Goal: Task Accomplishment & Management: Manage account settings

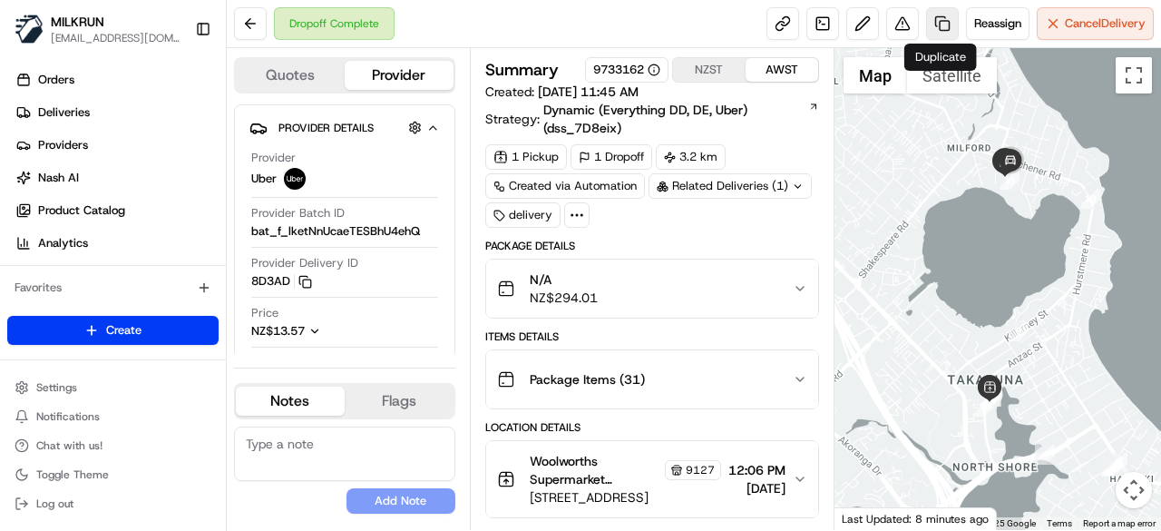
click at [943, 19] on link at bounding box center [942, 23] width 33 height 33
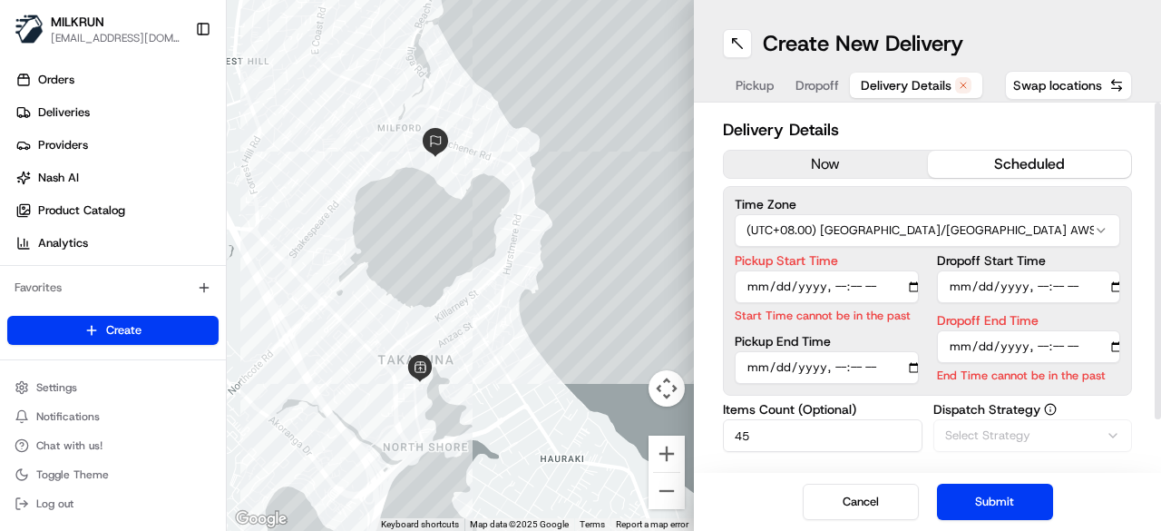
click at [906, 88] on span "Delivery Details" at bounding box center [906, 85] width 91 height 18
click at [858, 168] on button "now" at bounding box center [826, 164] width 204 height 27
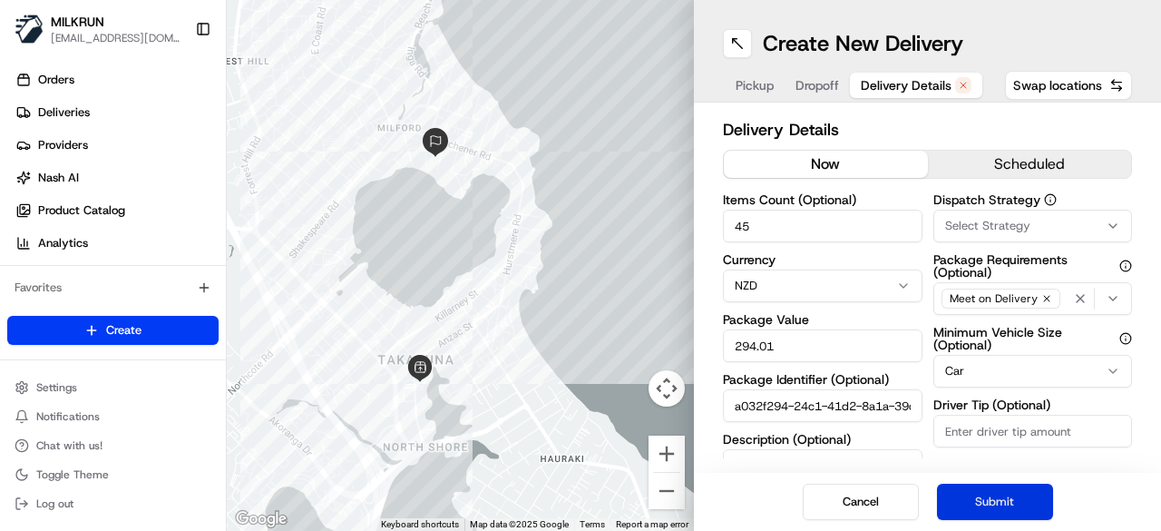
click at [990, 500] on button "Submit" at bounding box center [995, 502] width 116 height 36
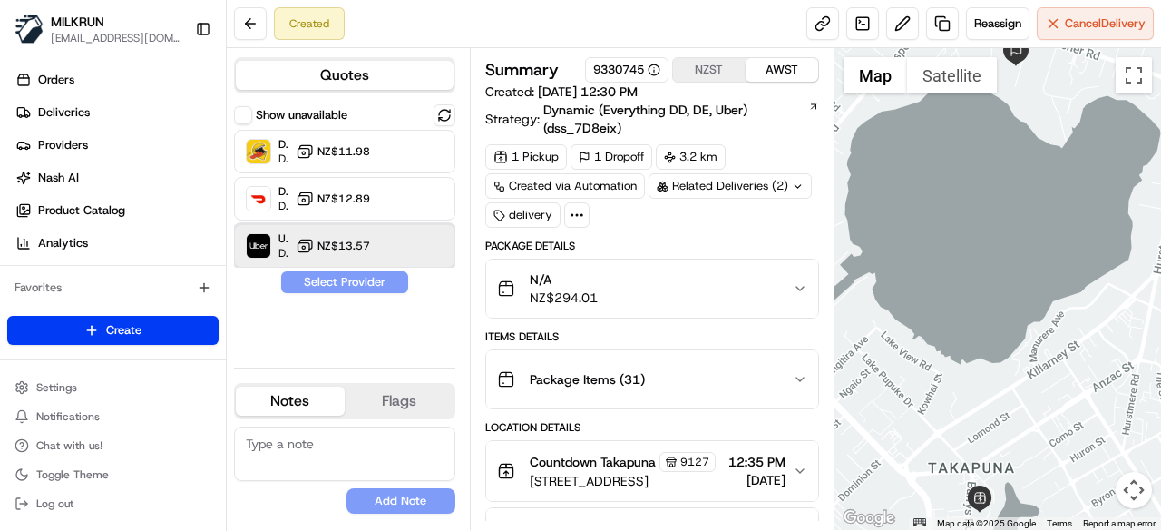
click at [386, 231] on div "Uber Dropoff ETA 26 minutes NZ$13.57" at bounding box center [344, 246] width 221 height 44
click at [379, 288] on button "Assign Provider" at bounding box center [344, 282] width 129 height 22
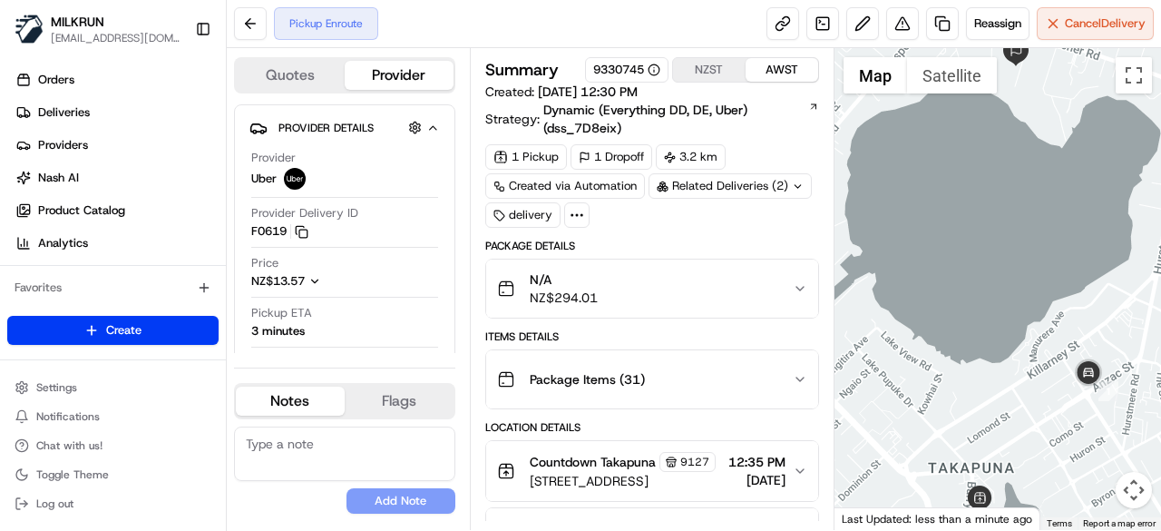
click at [611, 29] on div "Pickup Enroute Reassign Cancel Delivery" at bounding box center [694, 24] width 934 height 48
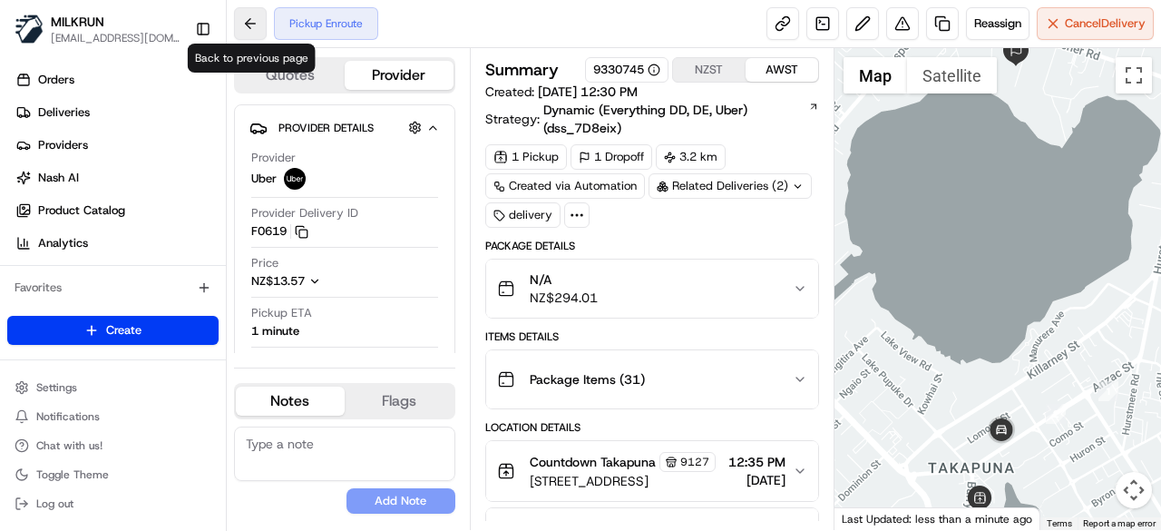
click at [240, 29] on button at bounding box center [250, 23] width 33 height 33
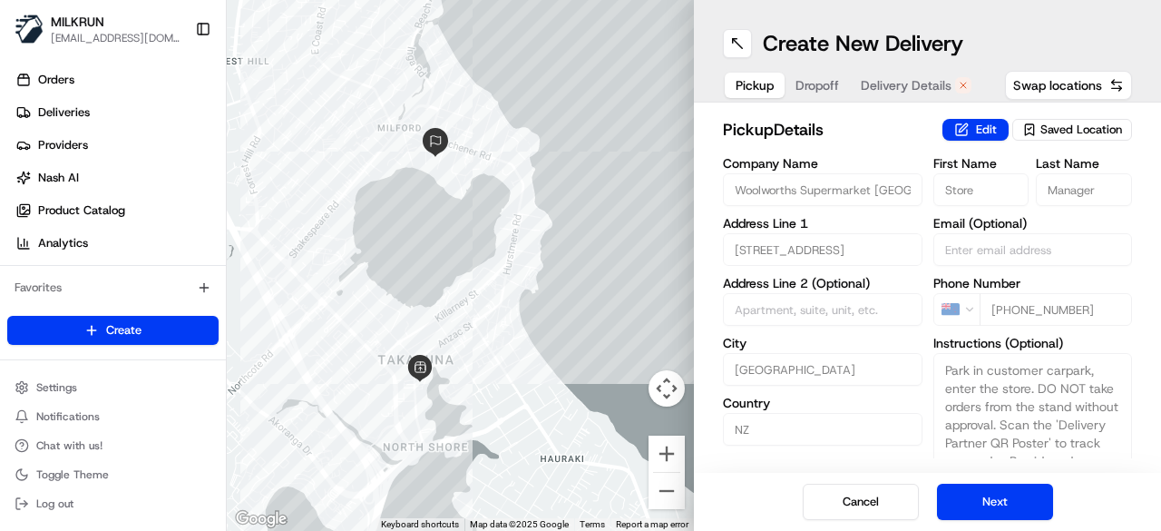
click at [114, 37] on span "[EMAIL_ADDRESS][DOMAIN_NAME]" at bounding box center [116, 38] width 130 height 15
click at [102, 23] on span "MILKRUN" at bounding box center [78, 22] width 54 height 18
click at [856, 502] on button "Cancel" at bounding box center [861, 502] width 116 height 36
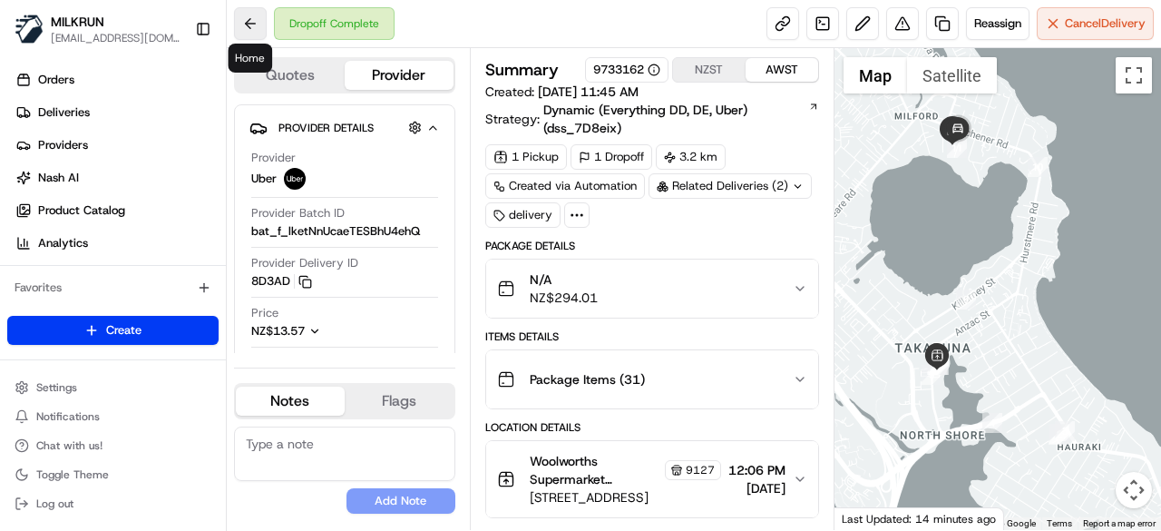
click at [243, 19] on button at bounding box center [250, 23] width 33 height 33
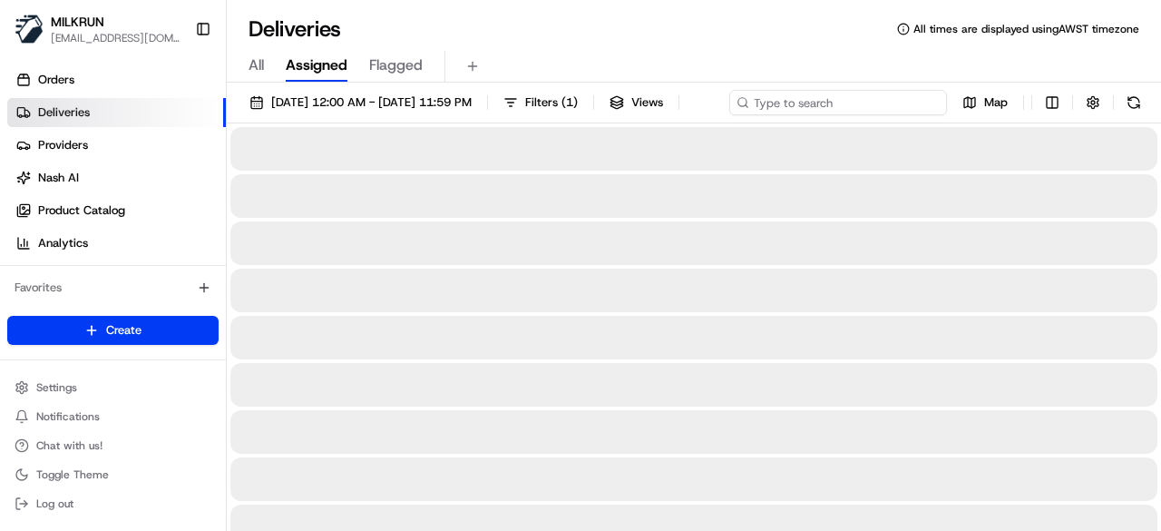
click at [846, 103] on div "19/08/2025 12:00 AM - 19/08/2025 11:59 PM Filters ( 1 ) Views Map" at bounding box center [694, 107] width 934 height 34
paste input "461c9bda-cf4b-4c98-b5c7-cbb2863c1653"
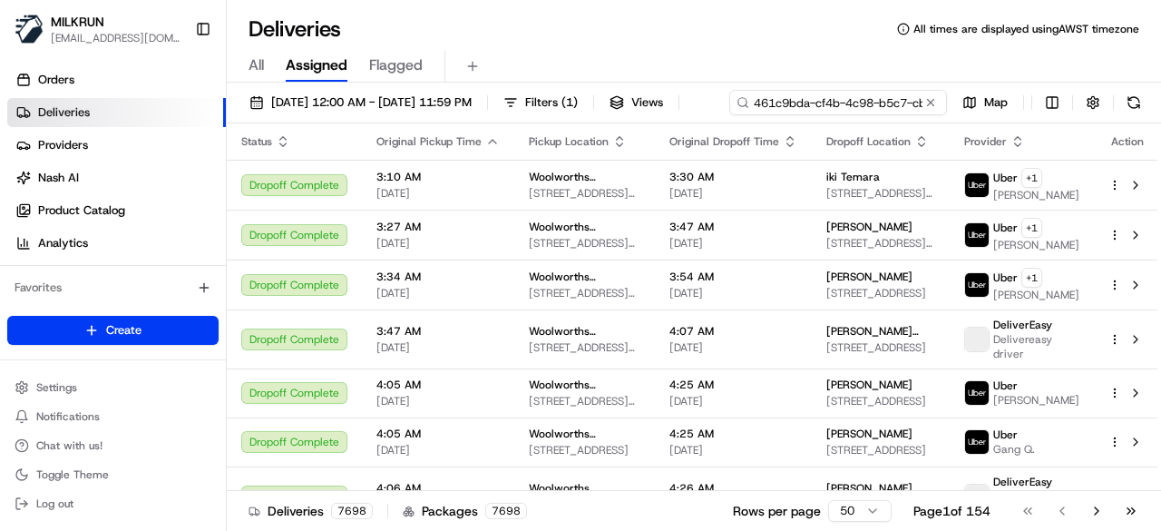
scroll to position [0, 83]
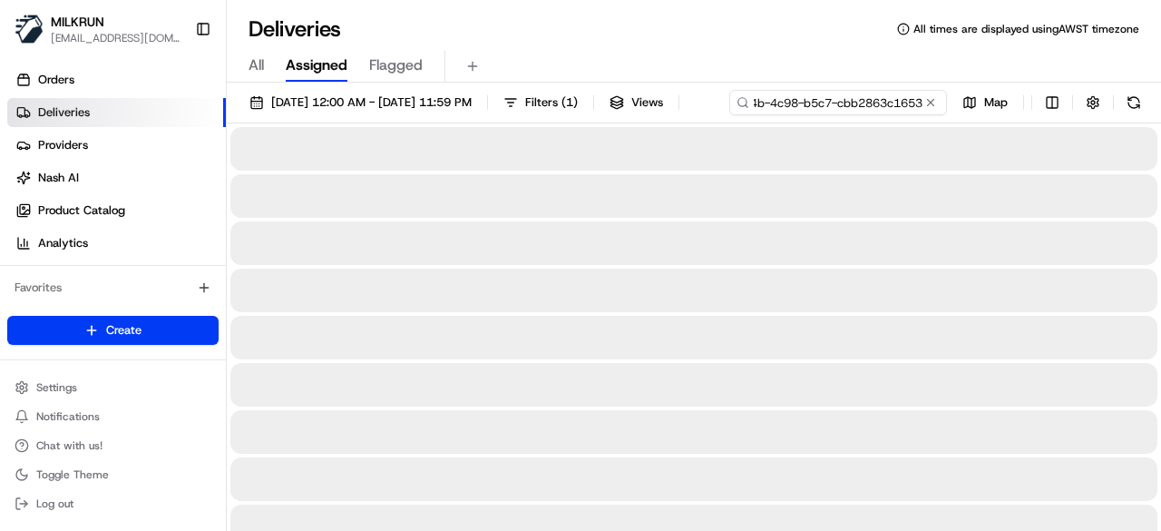
type input "461c9bda-cf4b-4c98-b5c7-cbb2863c1653"
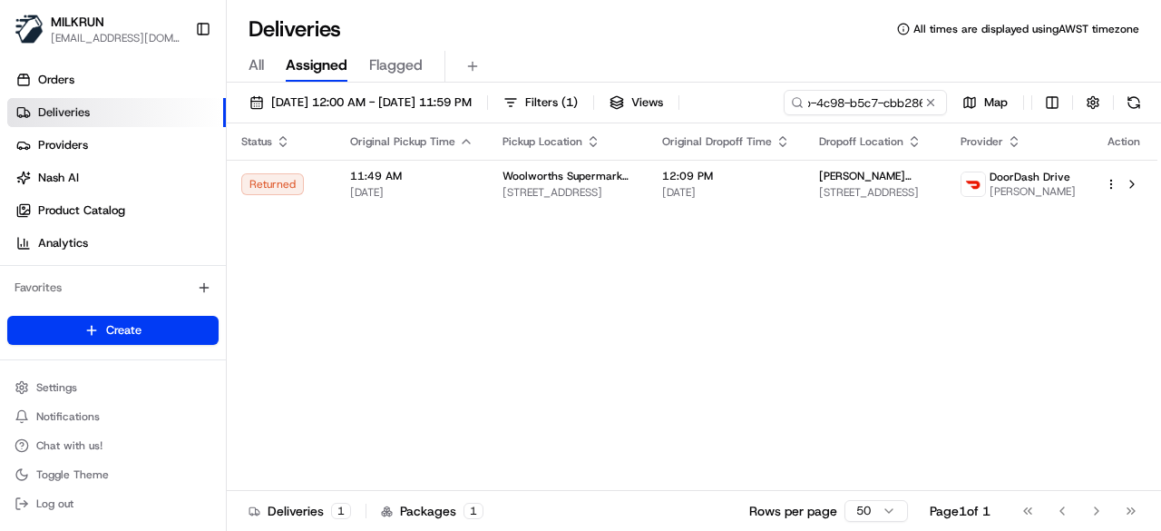
click at [678, 220] on div "Status Original Pickup Time Pickup Location Original Dropoff Time Dropoff Locat…" at bounding box center [692, 306] width 931 height 367
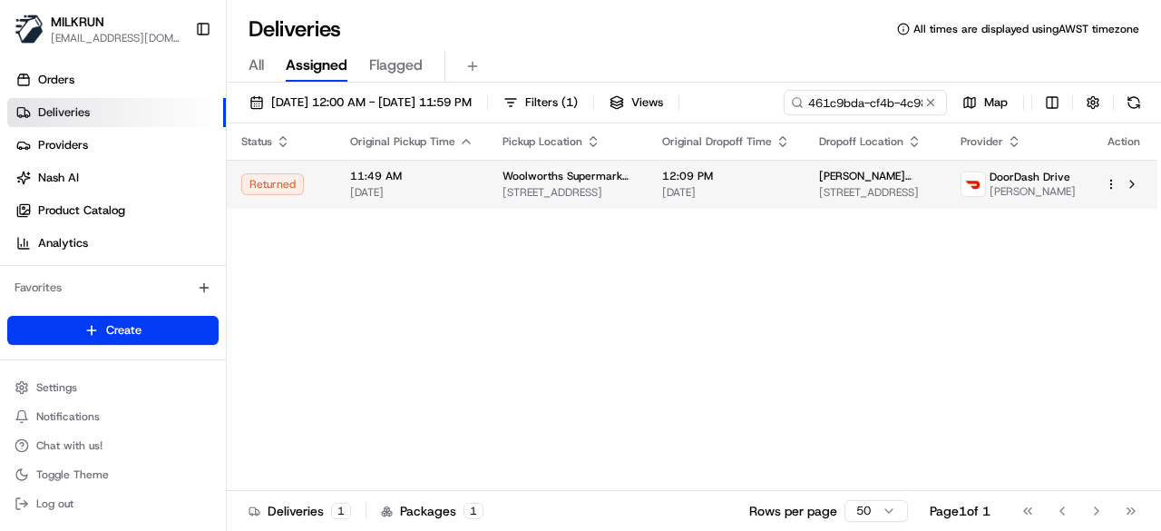
click at [679, 191] on span "[DATE]" at bounding box center [726, 192] width 128 height 15
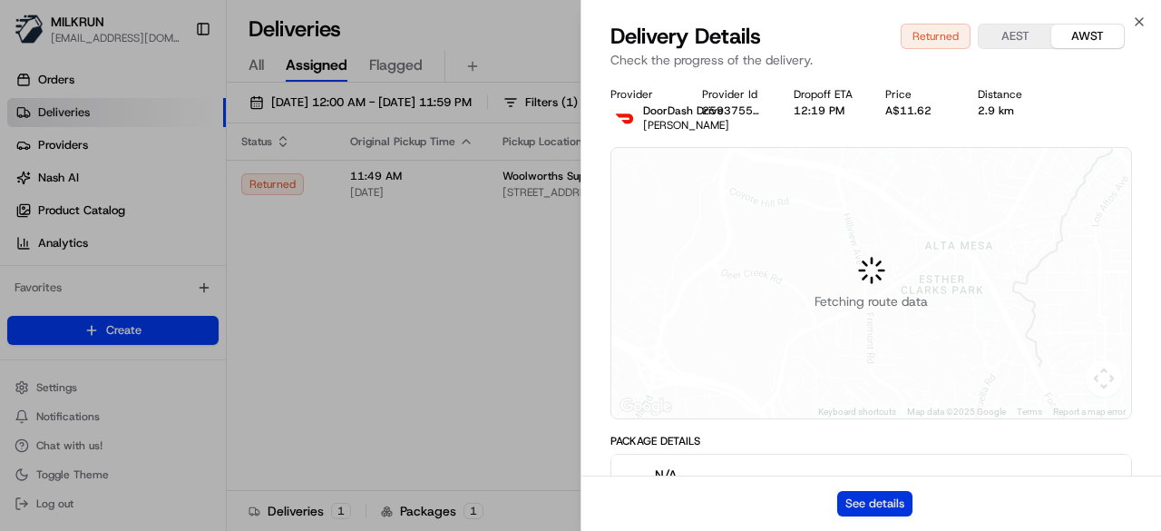
click at [898, 510] on button "See details" at bounding box center [874, 503] width 75 height 25
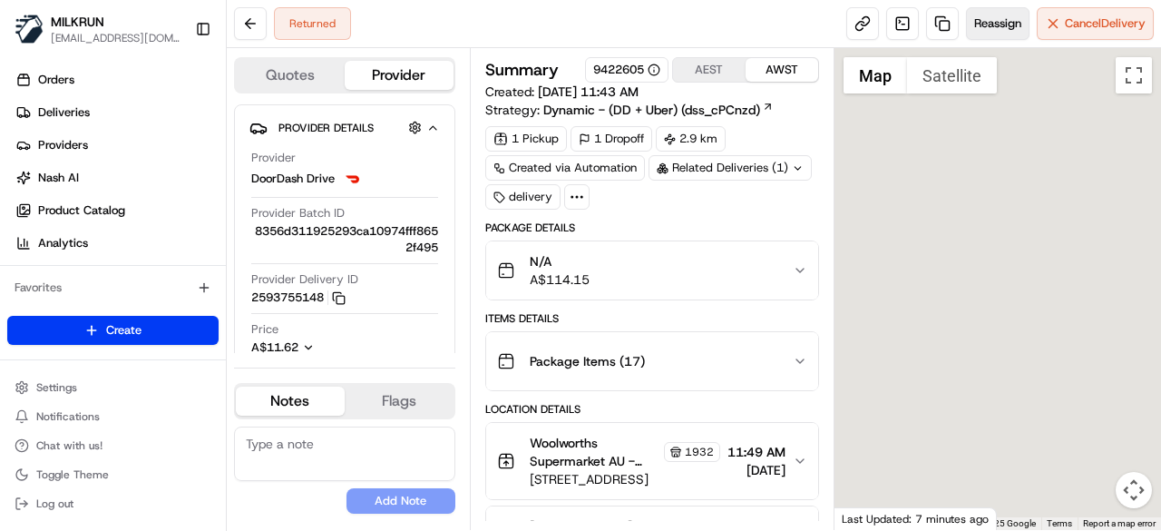
click at [985, 19] on span "Reassign" at bounding box center [997, 23] width 47 height 16
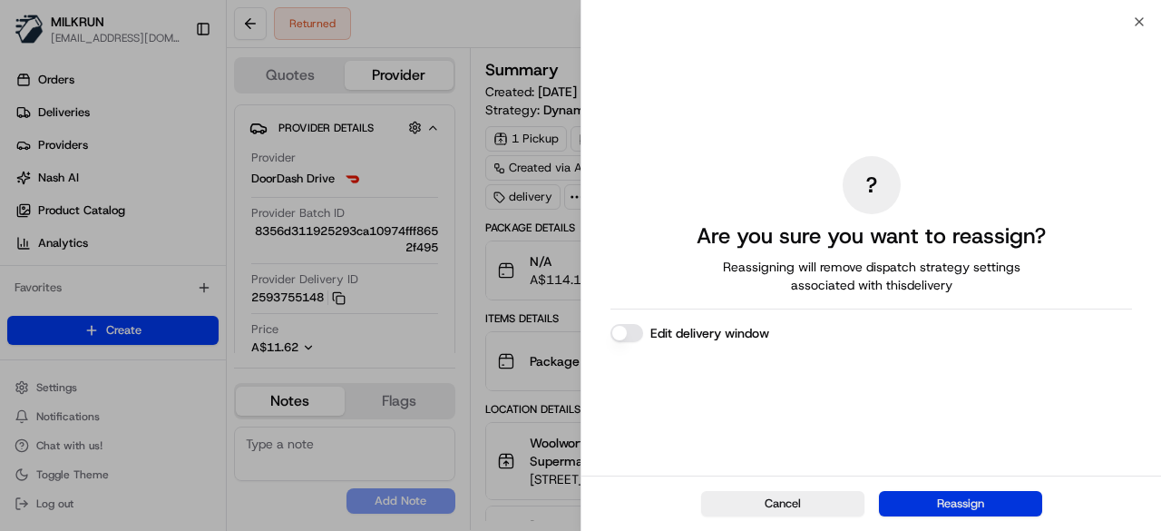
click at [954, 498] on button "Reassign" at bounding box center [960, 503] width 163 height 25
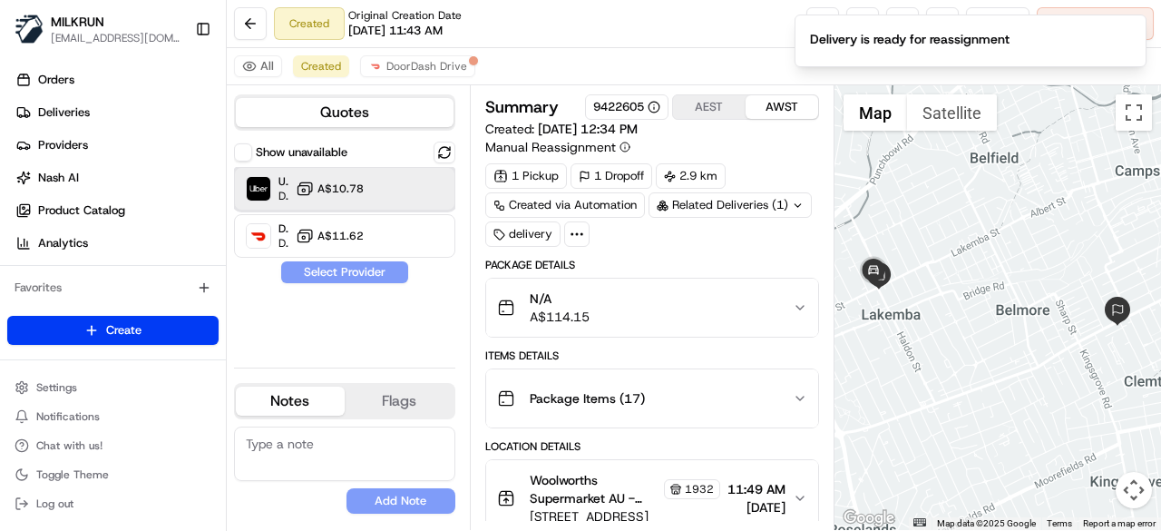
click at [372, 191] on div "Uber Dropoff ETA 31 minutes A$10.78" at bounding box center [344, 189] width 221 height 44
click at [367, 271] on button "Assign Provider" at bounding box center [344, 272] width 129 height 22
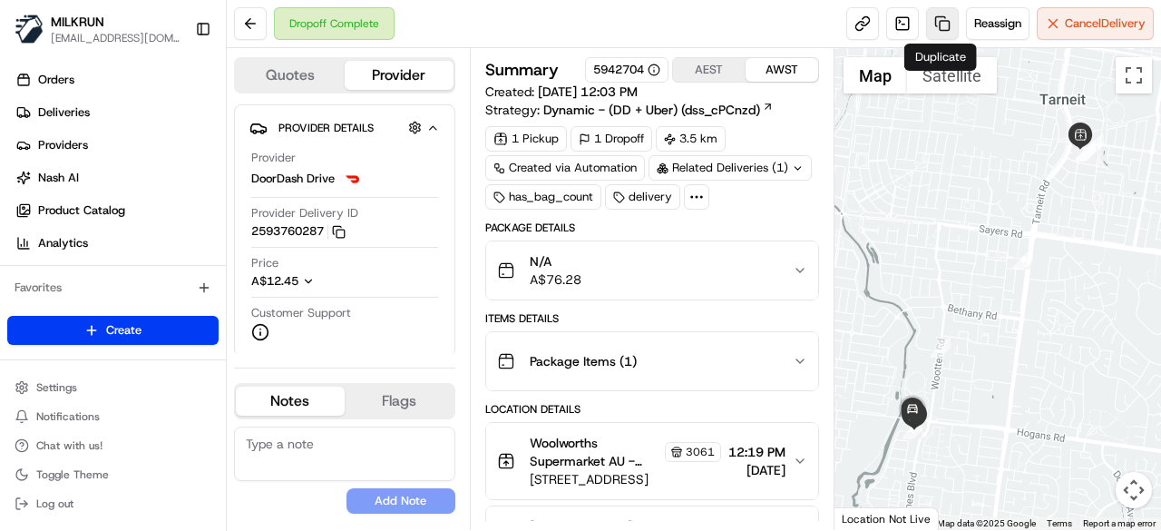
click at [943, 28] on link at bounding box center [942, 23] width 33 height 33
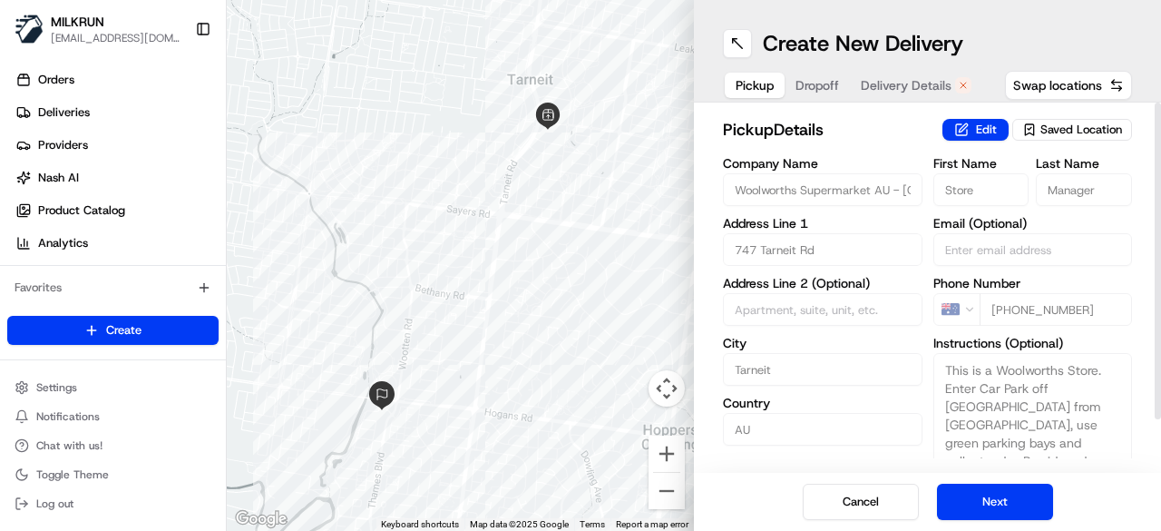
click at [880, 92] on span "Delivery Details" at bounding box center [906, 85] width 91 height 18
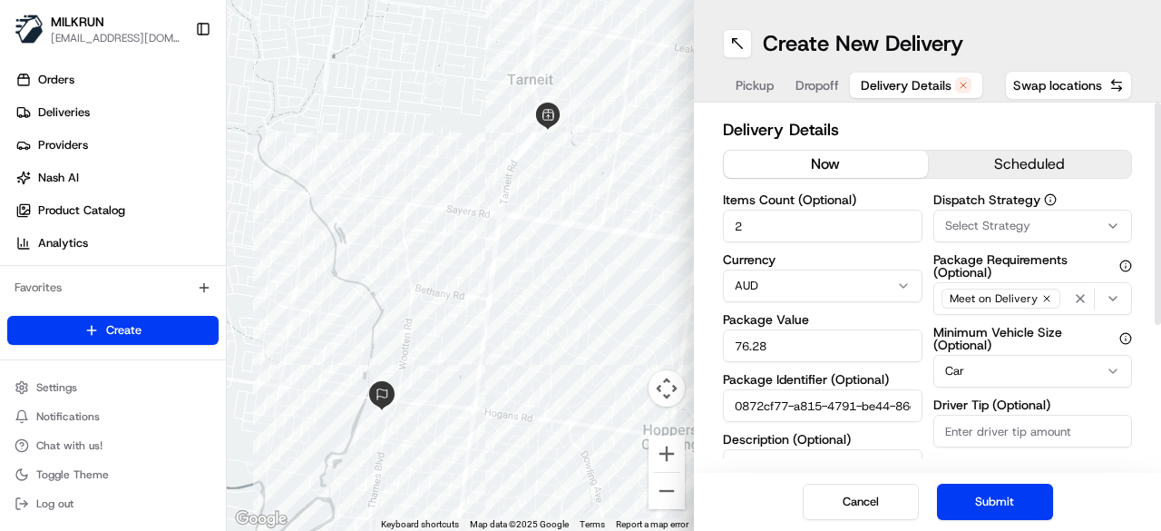
click at [816, 165] on button "now" at bounding box center [826, 164] width 204 height 27
click at [967, 502] on button "Submit" at bounding box center [995, 502] width 116 height 36
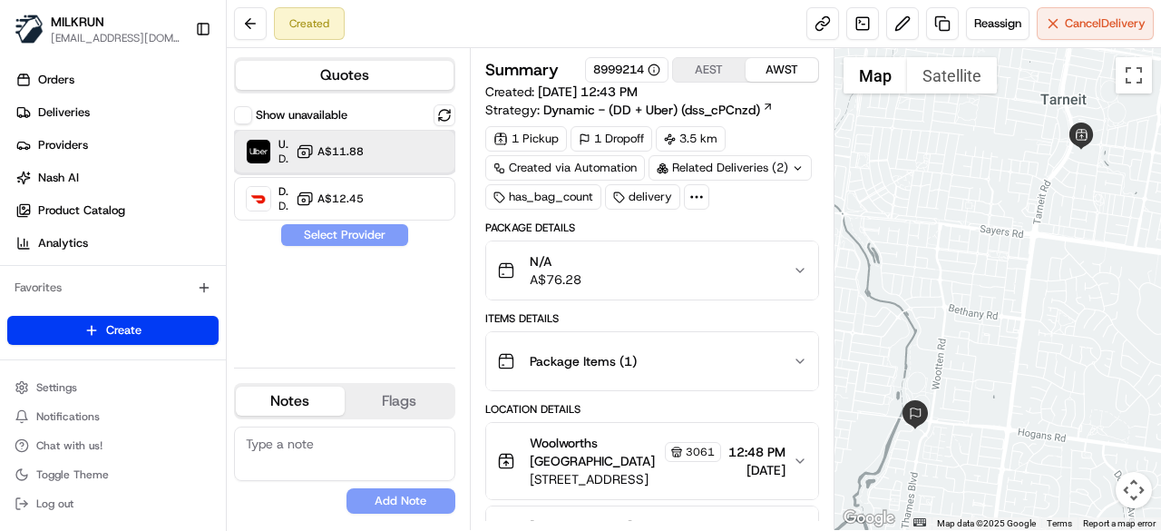
click at [391, 153] on div "Uber Dropoff ETA 22 minutes A$11.88" at bounding box center [344, 152] width 221 height 44
click at [373, 238] on button "Assign Provider" at bounding box center [344, 235] width 129 height 22
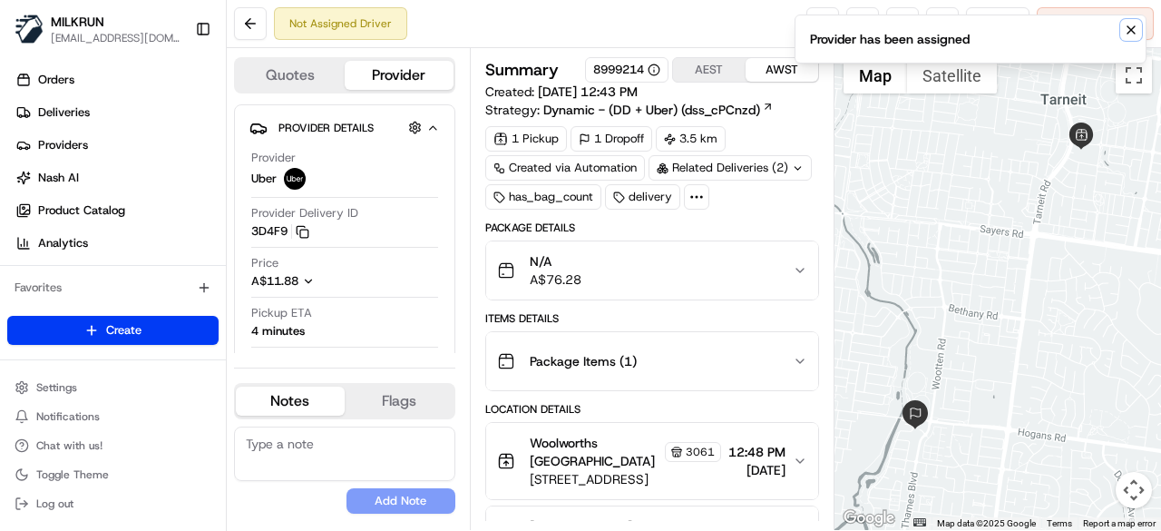
click at [1121, 31] on button "Notifications (F8)" at bounding box center [1131, 30] width 22 height 22
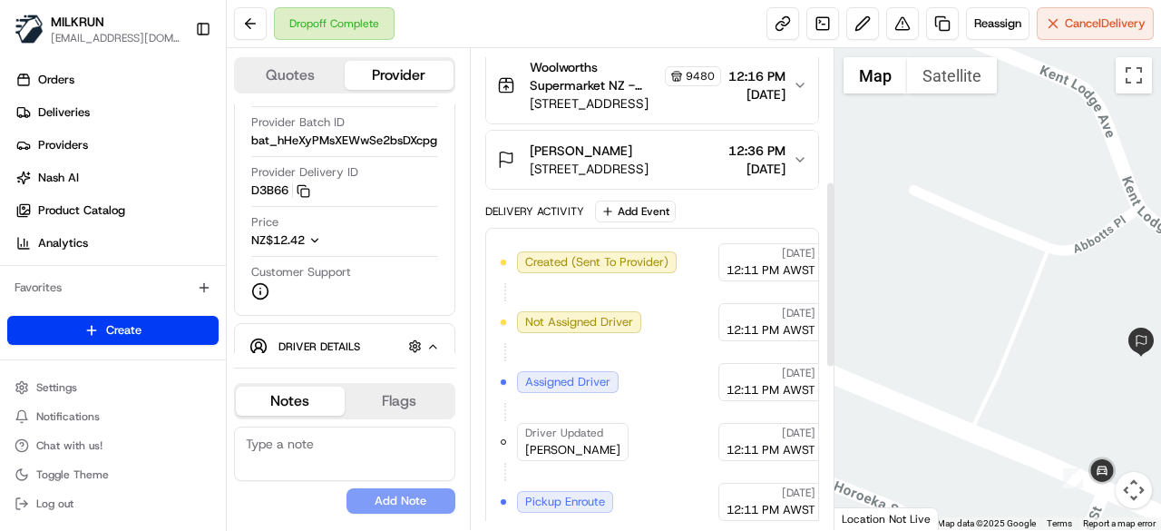
scroll to position [212, 0]
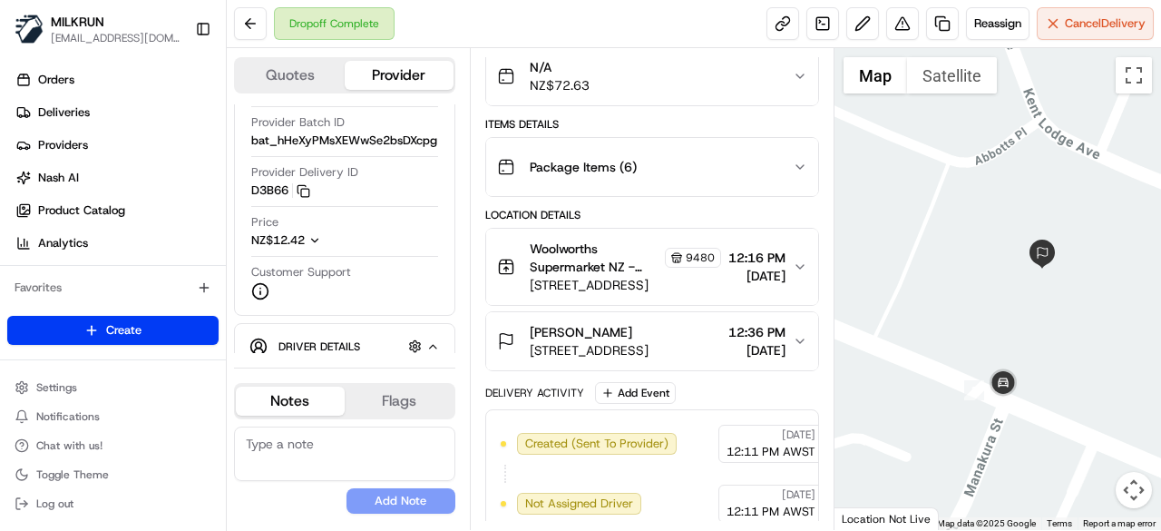
drag, startPoint x: 1048, startPoint y: 373, endPoint x: 935, endPoint y: 280, distance: 145.7
click at [929, 268] on div at bounding box center [999, 289] width 328 height 482
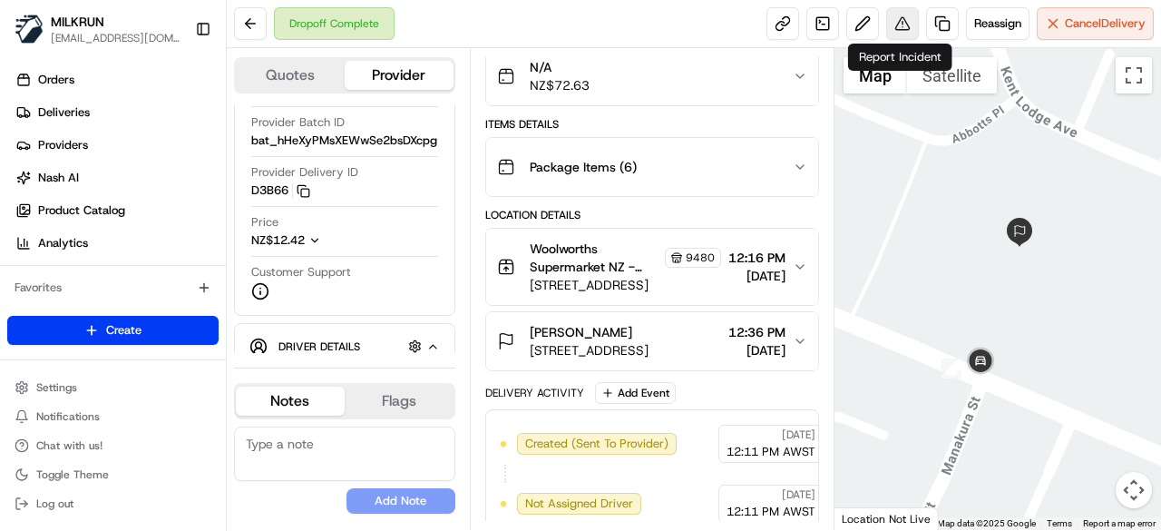
click at [898, 21] on button at bounding box center [902, 23] width 33 height 33
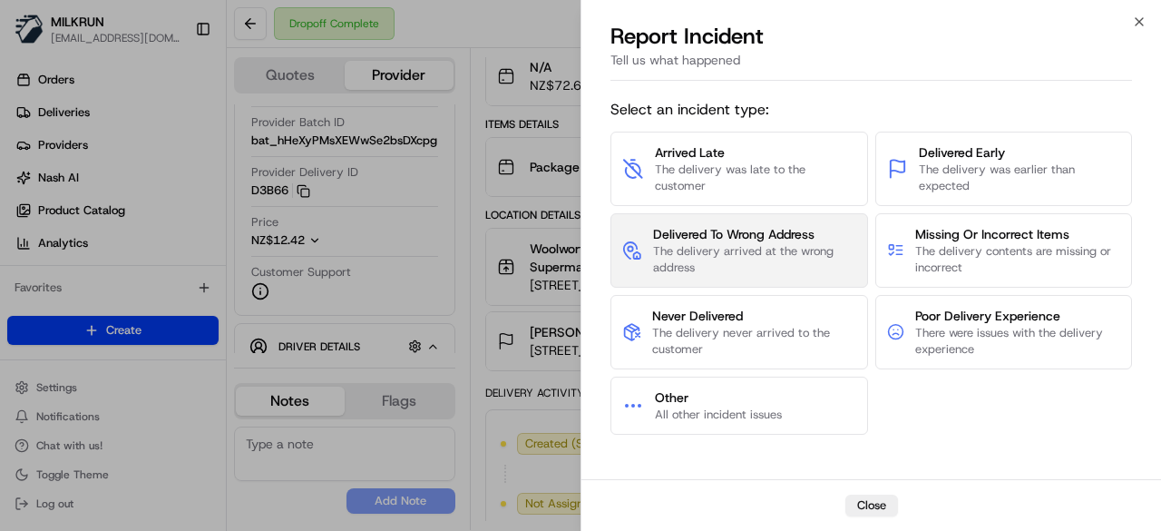
click at [704, 257] on span "The delivery arrived at the wrong address" at bounding box center [754, 259] width 203 height 33
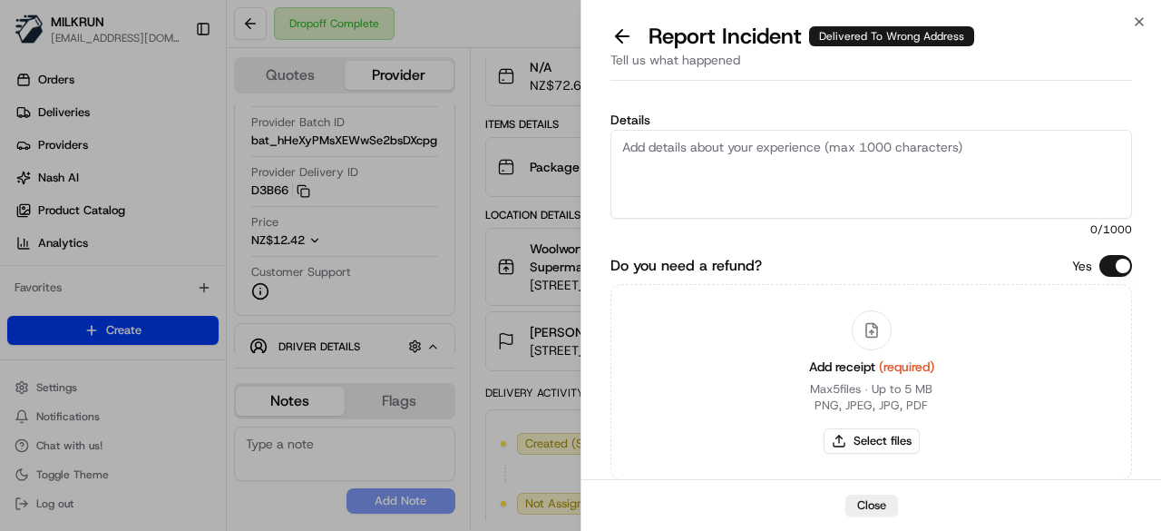
drag, startPoint x: 811, startPoint y: 162, endPoint x: 784, endPoint y: 128, distance: 43.9
click at [811, 155] on textarea "Details" at bounding box center [872, 174] width 522 height 89
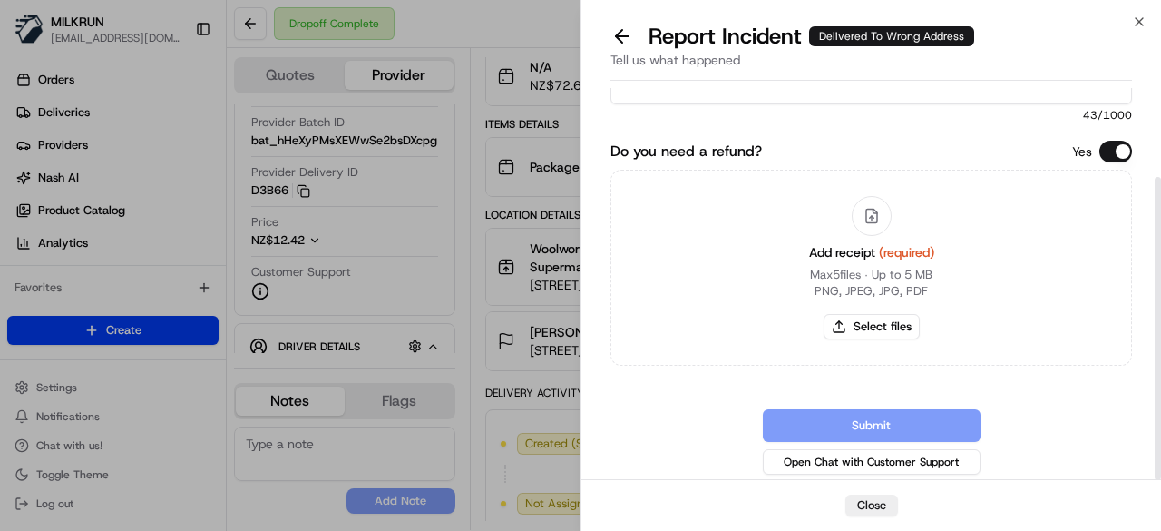
type textarea "Order was dropped off at the wrong location"
click at [870, 311] on div "Add receipt (required) Max 5 files ∙ Up to 5 MB PNG, JPEG, JPG, PDF Select files" at bounding box center [872, 267] width 154 height 165
click at [871, 315] on button "Select files" at bounding box center [872, 326] width 96 height 25
type input "C:\fakepath\Screenshot 2025-08-19 130455.png"
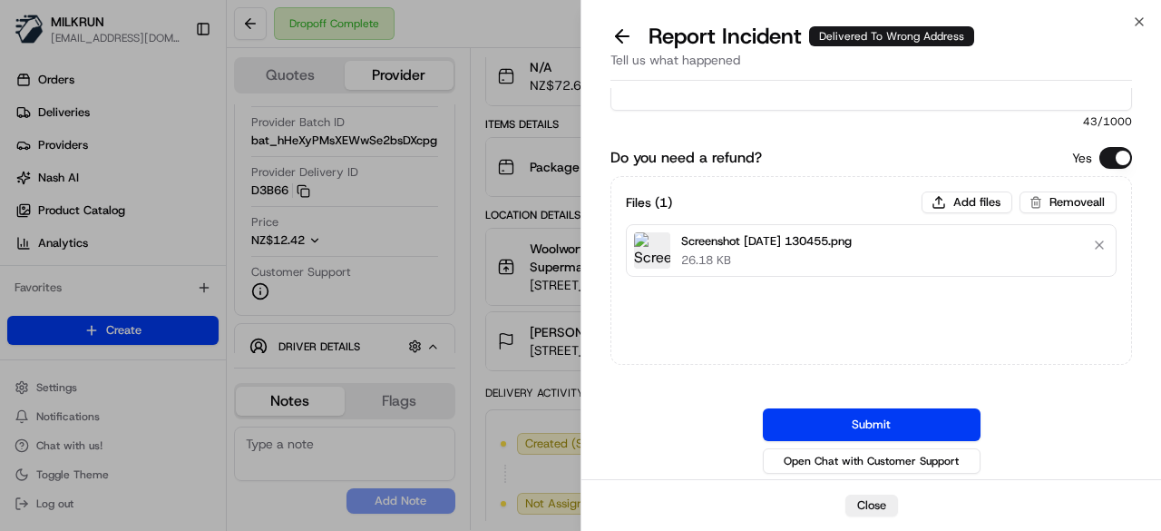
click at [815, 440] on div "Submit Open Chat with Customer Support" at bounding box center [872, 442] width 522 height 69
click at [818, 431] on button "Submit" at bounding box center [872, 424] width 218 height 33
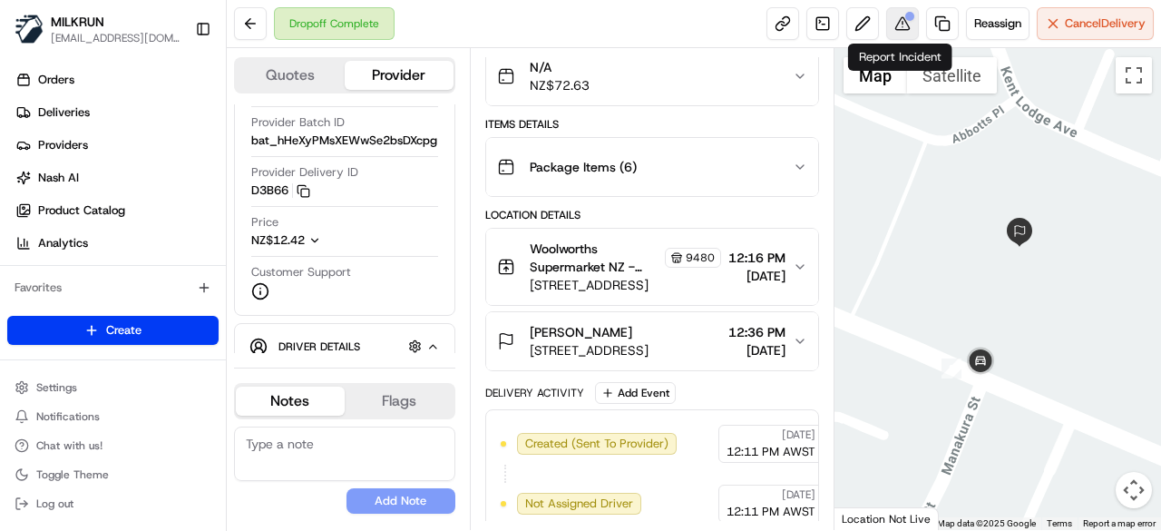
click at [905, 16] on div at bounding box center [909, 16] width 9 height 9
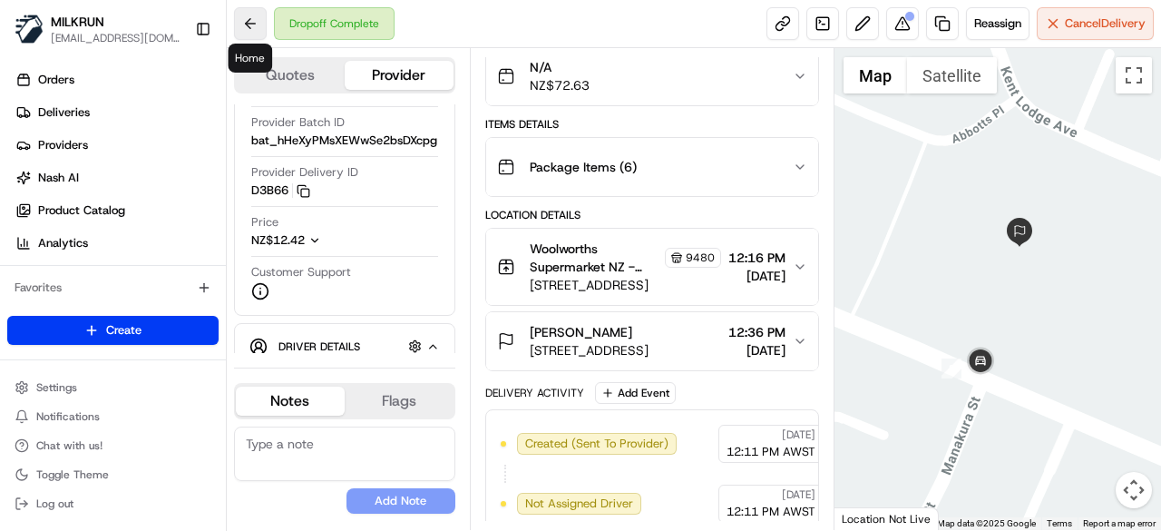
click at [242, 22] on button at bounding box center [250, 23] width 33 height 33
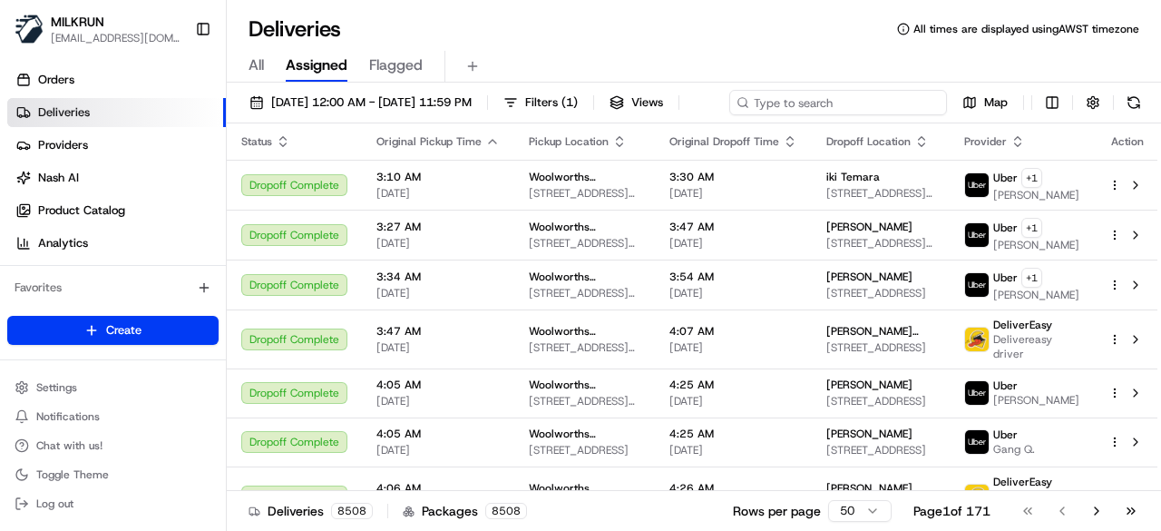
click at [875, 107] on div "19/08/2025 12:00 AM - 19/08/2025 11:59 PM Filters ( 1 ) Views Map" at bounding box center [694, 107] width 934 height 34
paste input "fc196c79-04f4-4f44-9827-c8c3575344d2"
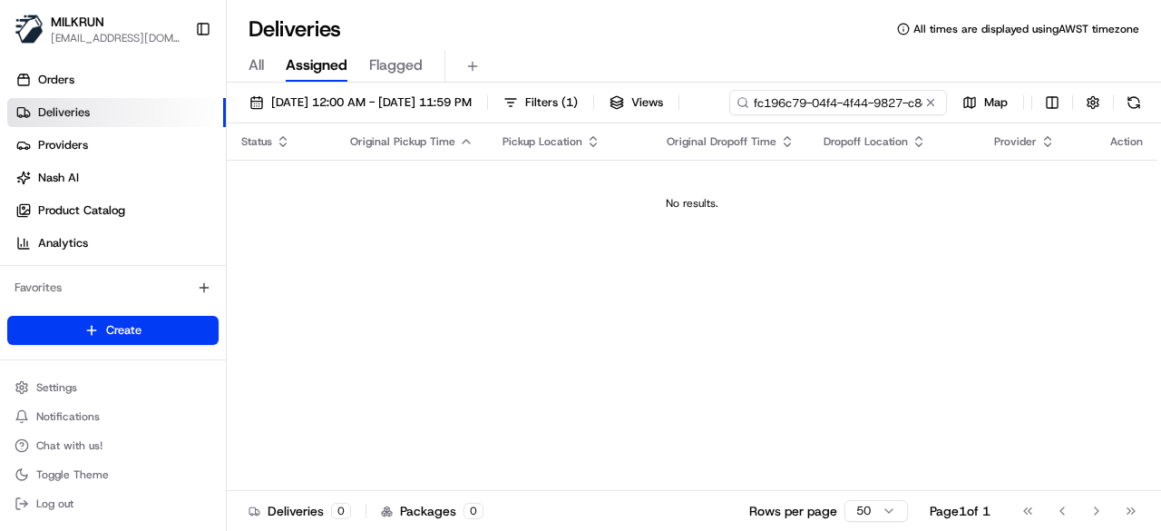
drag, startPoint x: 308, startPoint y: 130, endPoint x: 255, endPoint y: 129, distance: 53.5
click at [729, 115] on div "fc196c79-04f4-4f44-9827-c8c3575344d2" at bounding box center [838, 102] width 218 height 25
click at [729, 115] on input "fc196c79-04f4-4f44-9827-c8c3575344d2" at bounding box center [838, 102] width 218 height 25
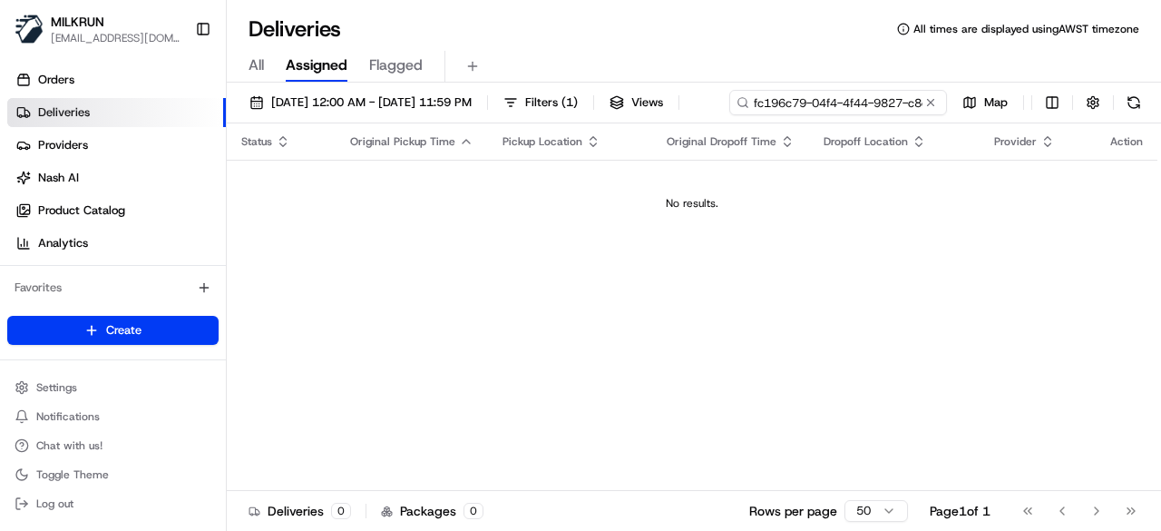
type input "fc196c79-04f4-4f44-9827-c8c3575344d2"
drag, startPoint x: 391, startPoint y: 137, endPoint x: 264, endPoint y: 141, distance: 127.1
click at [729, 115] on input "fc196c79-04f4-4f44-9827-c8c3575344d2" at bounding box center [838, 102] width 218 height 25
drag, startPoint x: 379, startPoint y: 142, endPoint x: 436, endPoint y: 131, distance: 58.4
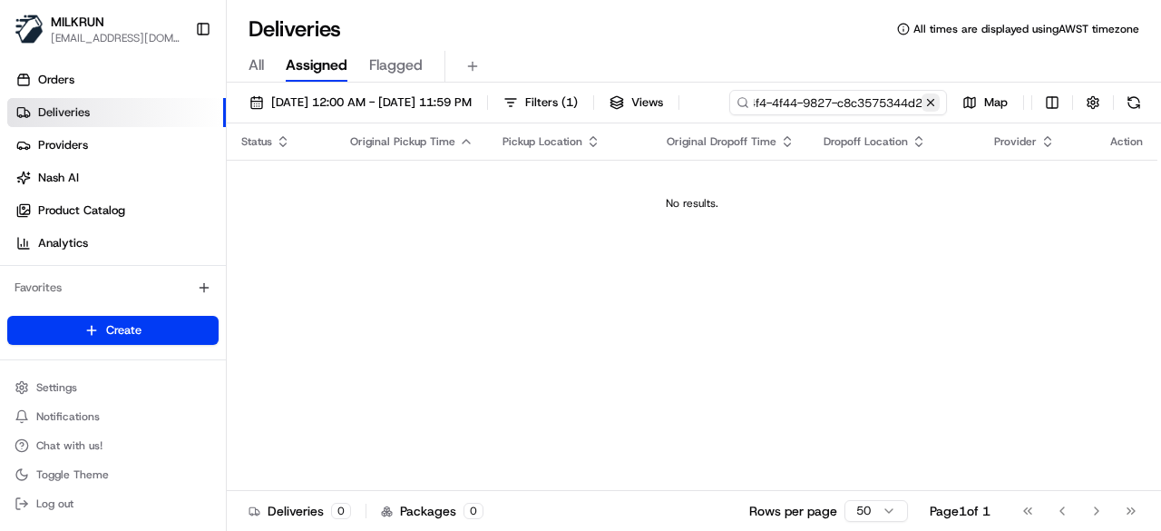
click at [729, 115] on div "fc196c79-04f4-4f44-9827-c8c3575344d2" at bounding box center [838, 102] width 218 height 25
click at [318, 205] on td "No results." at bounding box center [692, 203] width 931 height 87
click at [926, 101] on button at bounding box center [931, 102] width 18 height 18
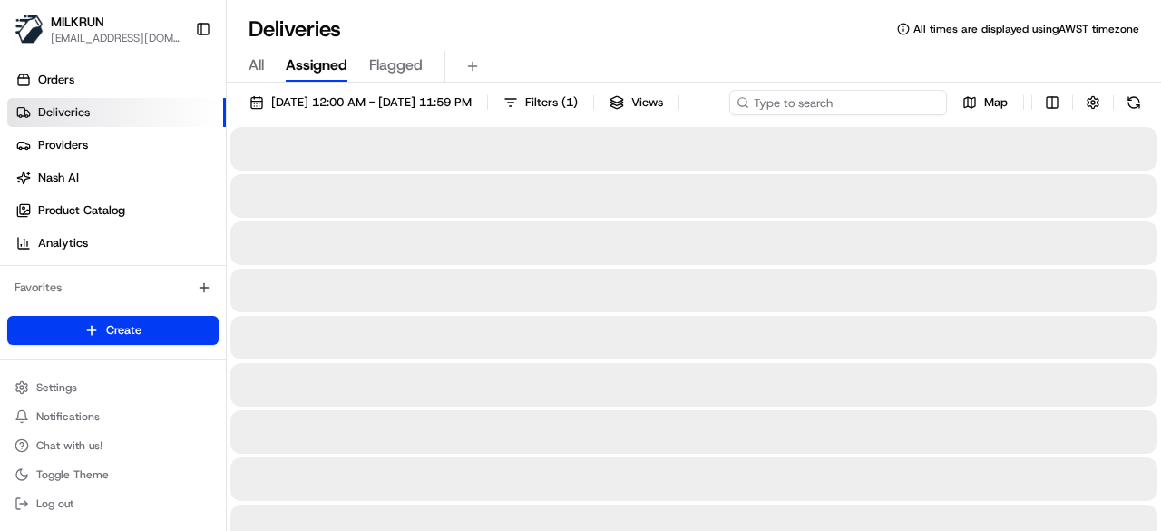
click at [883, 103] on div "19/08/2025 12:00 AM - 19/08/2025 11:59 PM Filters ( 1 ) Views Map" at bounding box center [694, 107] width 934 height 34
drag, startPoint x: 811, startPoint y: 101, endPoint x: 842, endPoint y: 100, distance: 30.9
click at [831, 100] on div "19/08/2025 12:00 AM - 19/08/2025 11:59 PM Filters ( 1 ) Views Map" at bounding box center [694, 107] width 934 height 34
paste input "fc196c79-04f4-4f44-9827-c8c3575344d2"
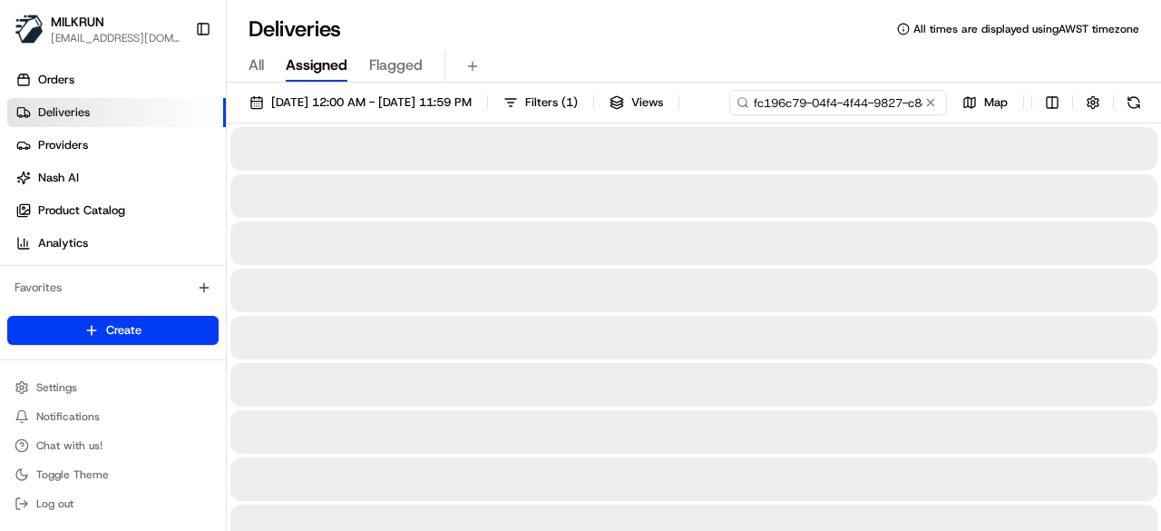
scroll to position [0, 82]
type input "fc196c79-04f4-4f44-9827-c8c3575344d2"
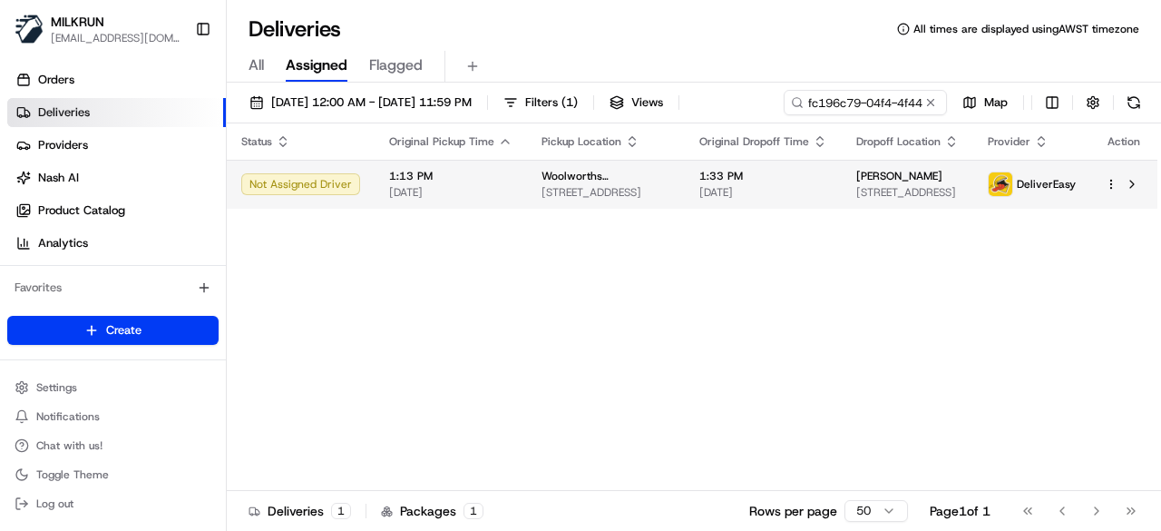
click at [824, 219] on div "Status Original Pickup Time Pickup Location Original Dropoff Time Dropoff Locat…" at bounding box center [692, 306] width 931 height 367
click at [773, 181] on span "1:33 PM" at bounding box center [763, 176] width 128 height 15
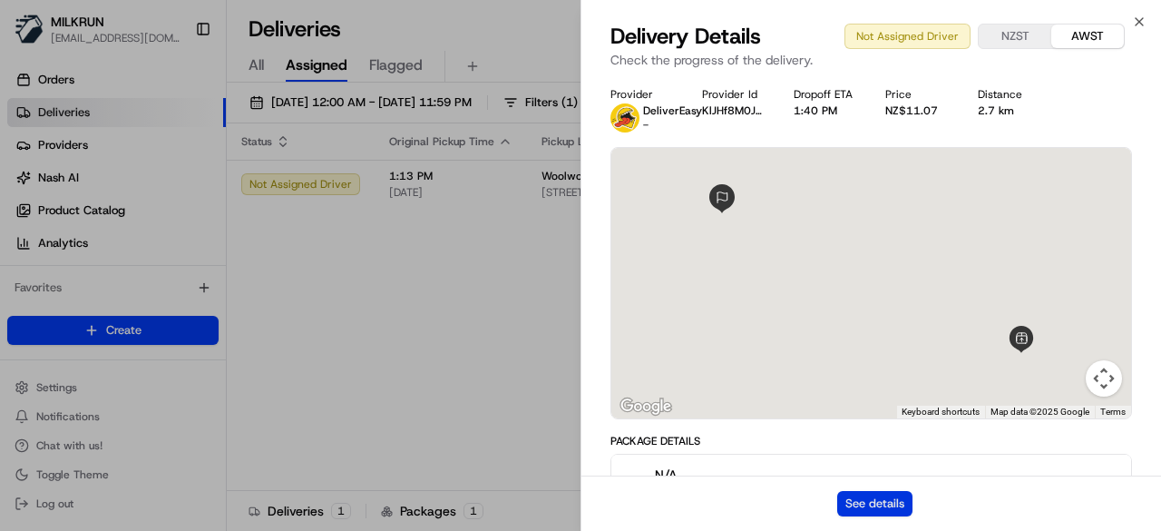
click at [871, 501] on button "See details" at bounding box center [874, 503] width 75 height 25
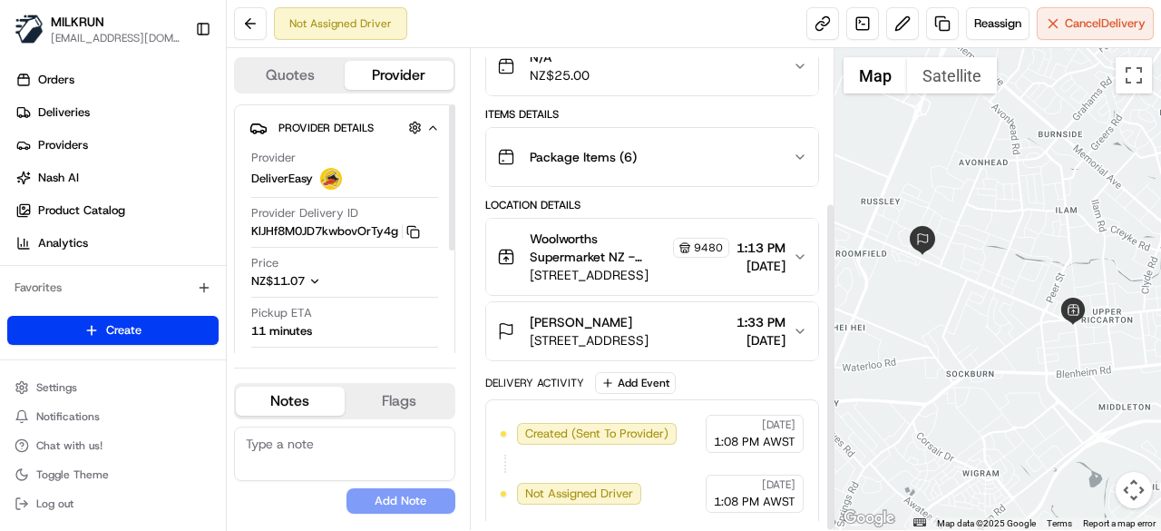
scroll to position [223, 0]
click at [802, 323] on icon "button" at bounding box center [800, 330] width 15 height 15
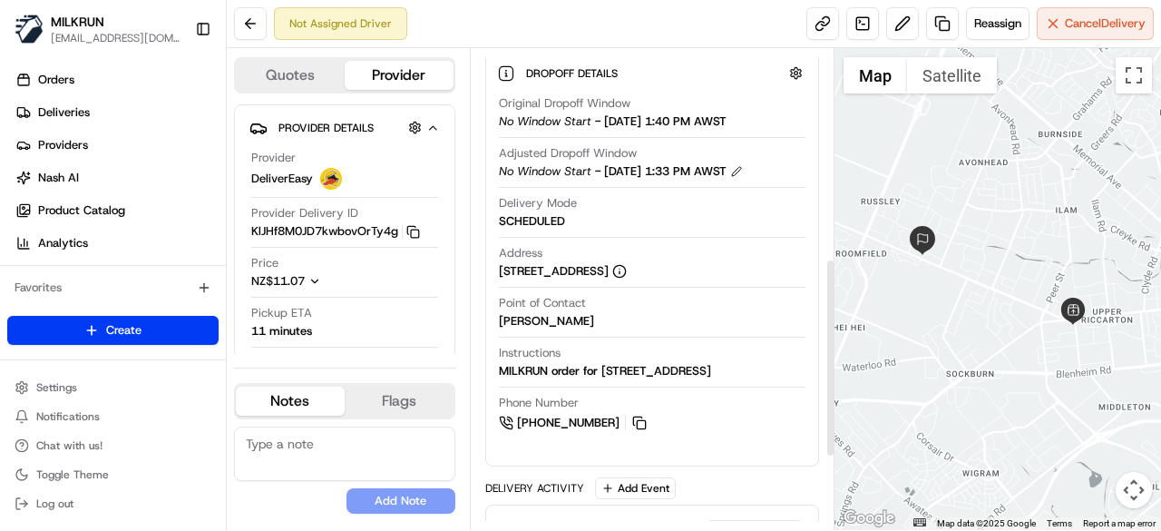
scroll to position [586, 0]
